Goal: Navigation & Orientation: Understand site structure

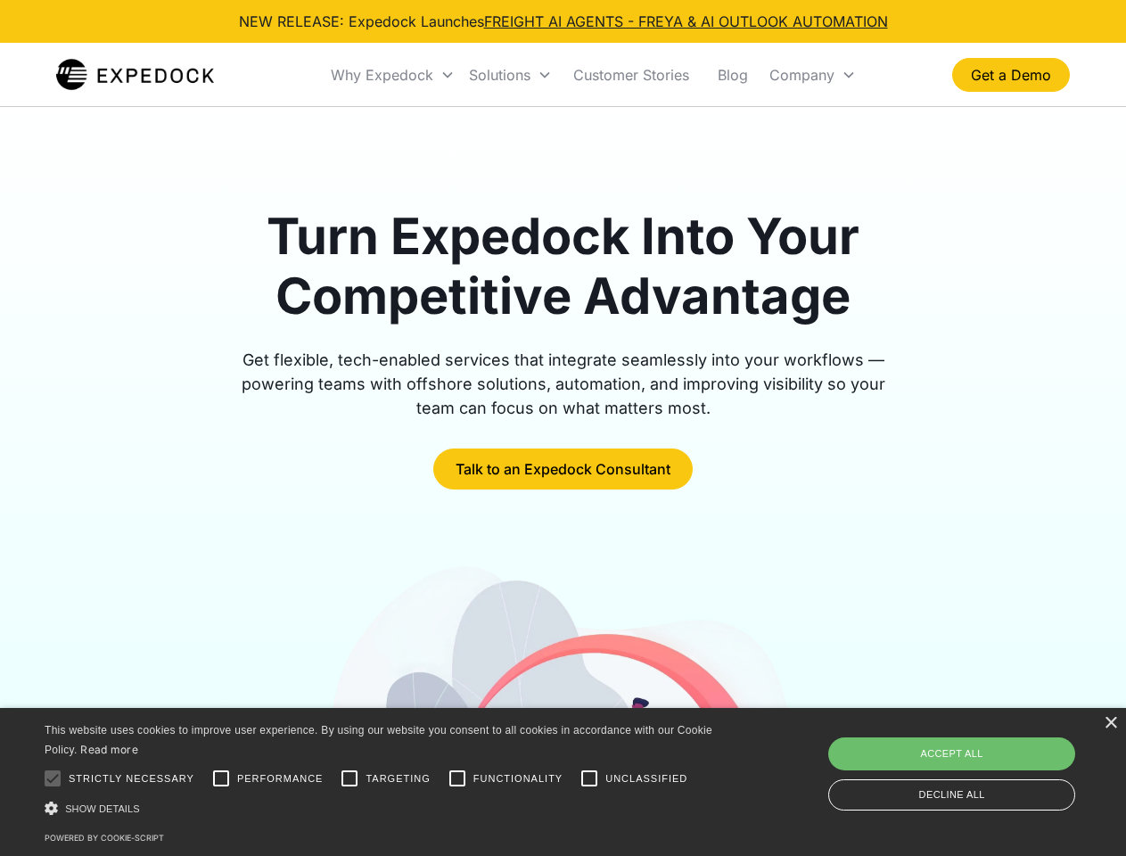
click at [393, 75] on div "Why Expedock" at bounding box center [382, 75] width 103 height 18
click at [510, 75] on div "Solutions" at bounding box center [500, 75] width 62 height 18
click at [812, 75] on div "Company" at bounding box center [801, 75] width 65 height 18
click at [53, 778] on div at bounding box center [53, 778] width 36 height 36
click at [221, 778] on input "Performance" at bounding box center [221, 778] width 36 height 36
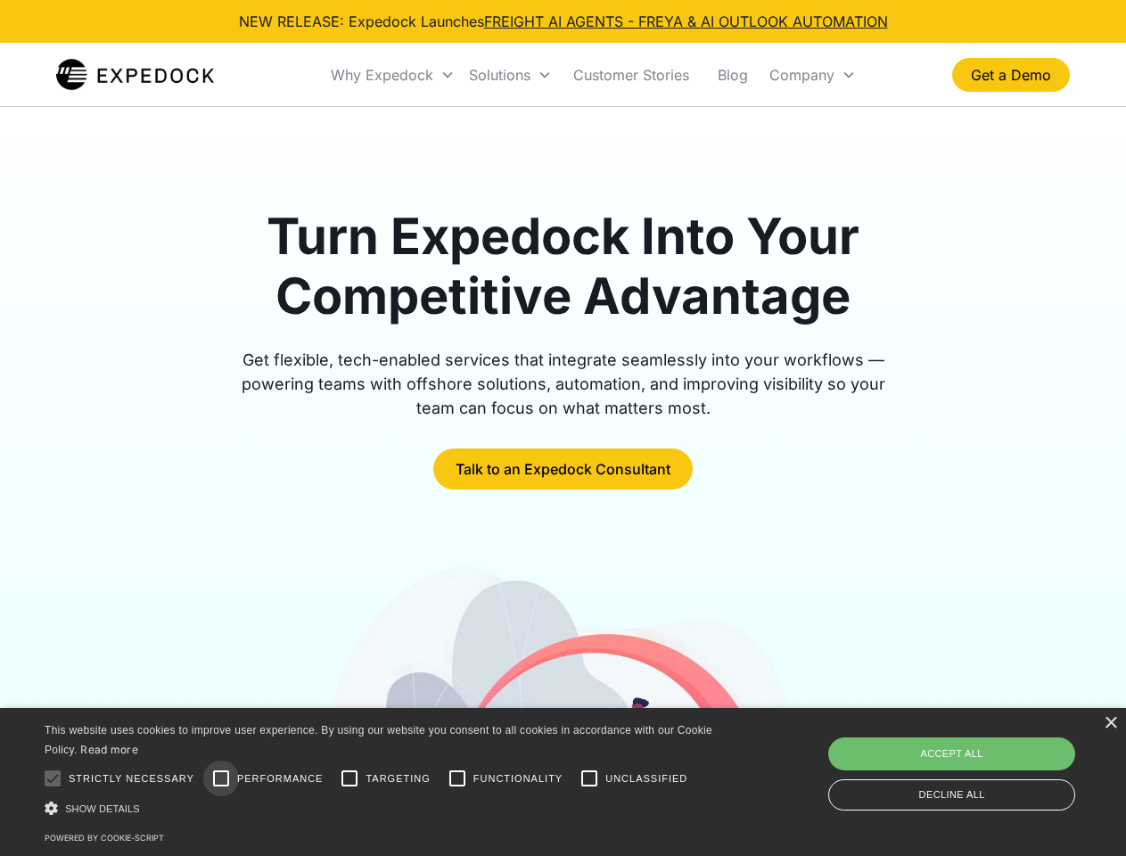
checkbox input "true"
click at [349, 778] on input "Targeting" at bounding box center [350, 778] width 36 height 36
checkbox input "true"
click at [457, 778] on input "Functionality" at bounding box center [457, 778] width 36 height 36
checkbox input "true"
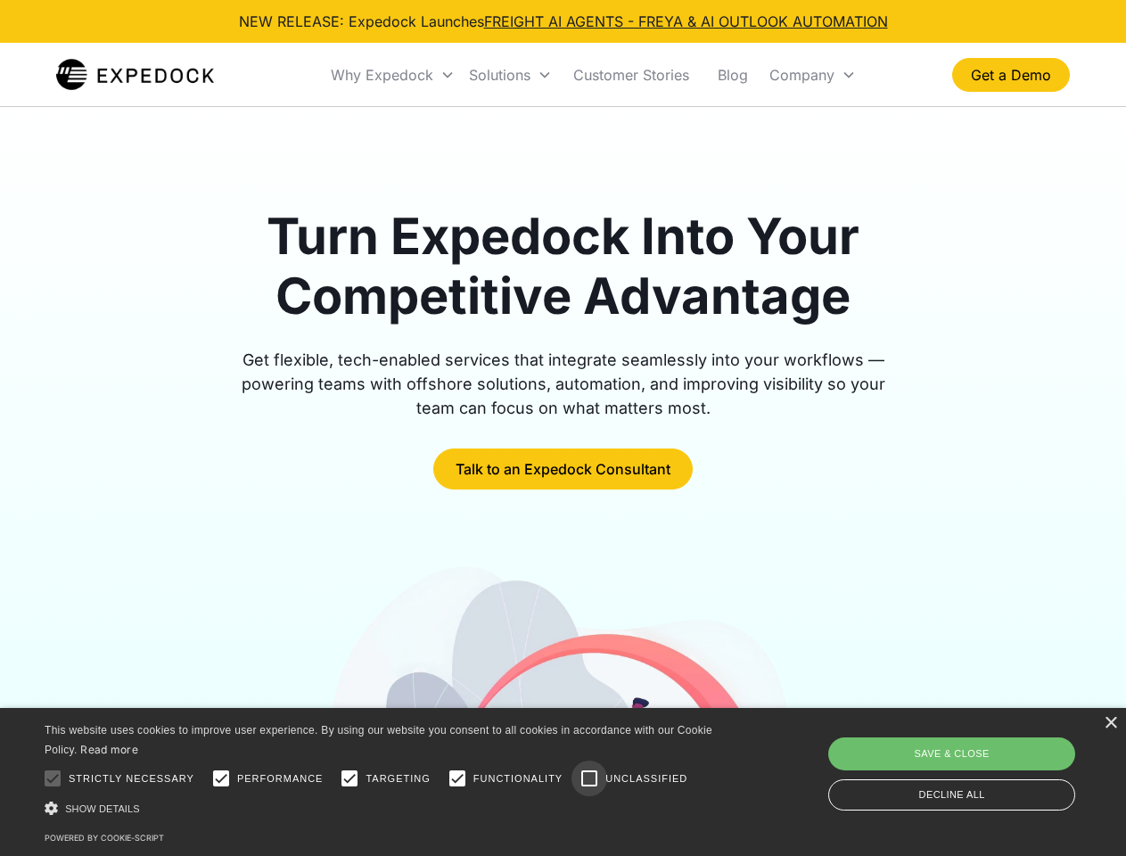
click at [589, 778] on input "Unclassified" at bounding box center [589, 778] width 36 height 36
checkbox input "true"
click at [382, 808] on div "Show details Hide details" at bounding box center [382, 808] width 674 height 19
